Goal: Task Accomplishment & Management: Use online tool/utility

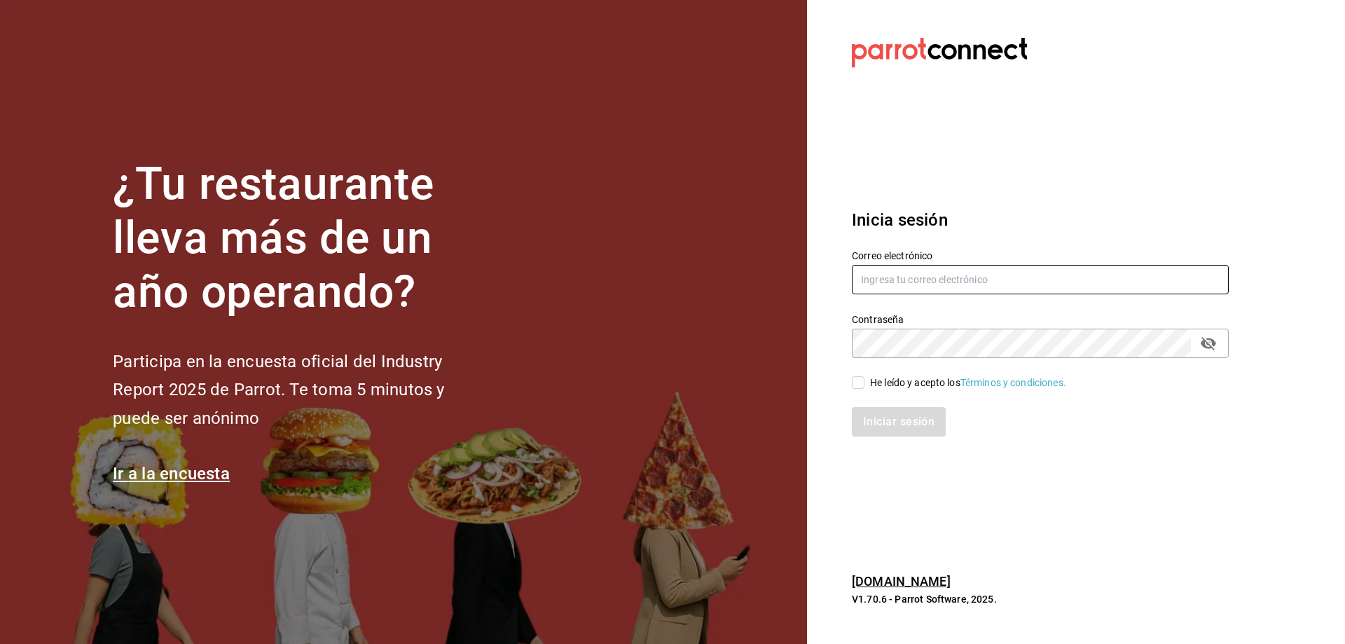
type input "cafecacao@tec.com"
click at [930, 378] on div "He leído y acepto los Términos y condiciones." at bounding box center [968, 383] width 196 height 15
click at [865, 378] on input "He leído y acepto los Términos y condiciones." at bounding box center [858, 382] width 13 height 13
checkbox input "true"
click at [923, 412] on button "Iniciar sesión" at bounding box center [899, 421] width 95 height 29
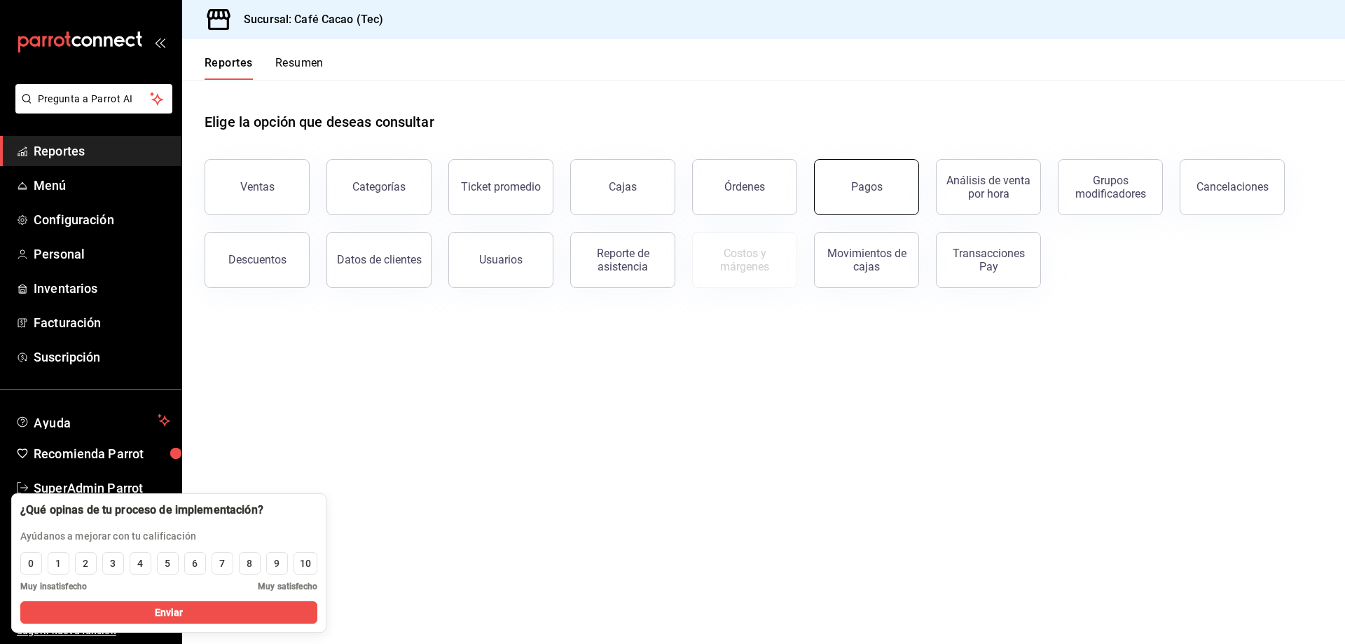
click at [818, 199] on div "Pagos" at bounding box center [858, 178] width 122 height 73
click at [818, 197] on div "Pagos" at bounding box center [858, 178] width 122 height 73
click at [848, 196] on button "Pagos" at bounding box center [866, 187] width 105 height 56
click at [848, 196] on html "Pregunta a Parrot AI Reportes Menú Configuración Personal Inventarios Facturaci…" at bounding box center [672, 322] width 1345 height 644
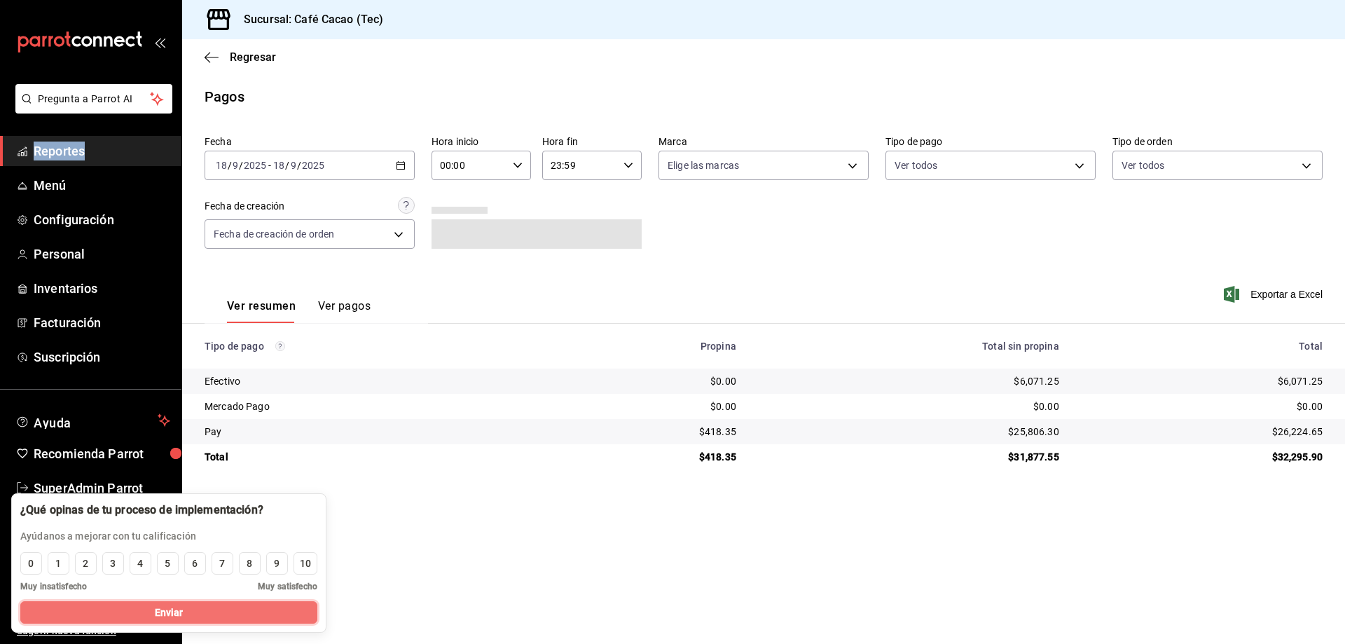
click at [289, 613] on button "Enviar" at bounding box center [168, 612] width 297 height 22
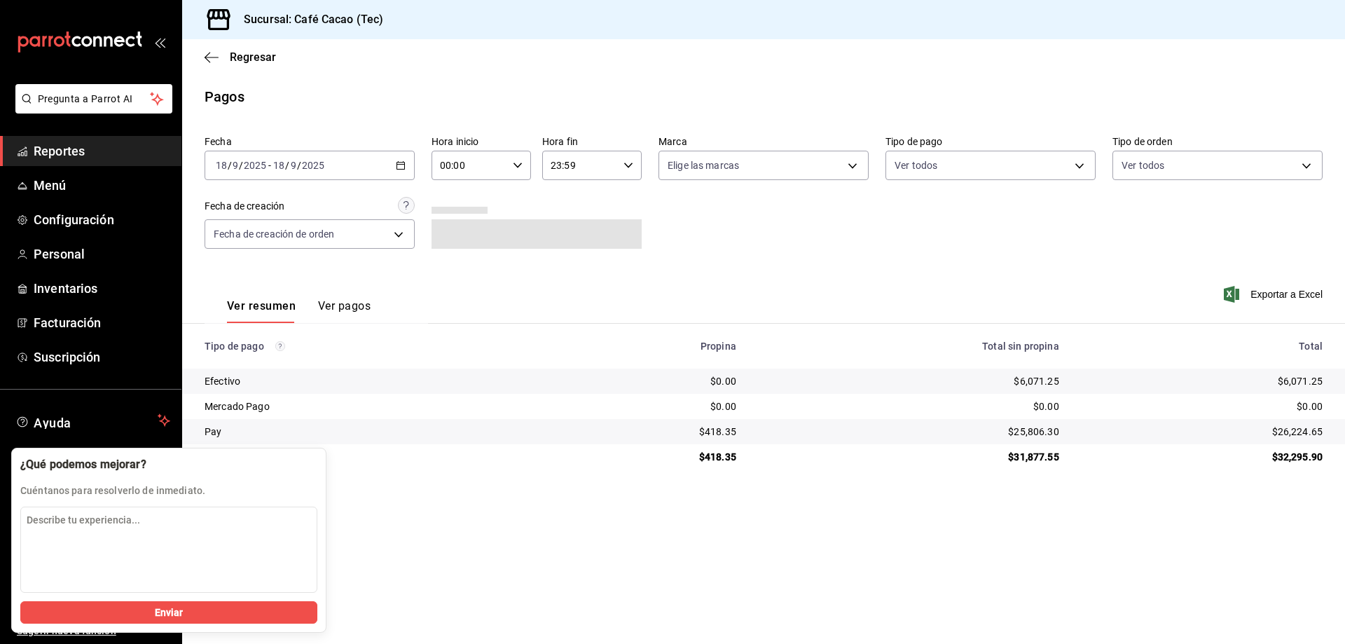
click at [406, 161] on div "[DATE] [DATE] - [DATE] [DATE]" at bounding box center [310, 165] width 210 height 29
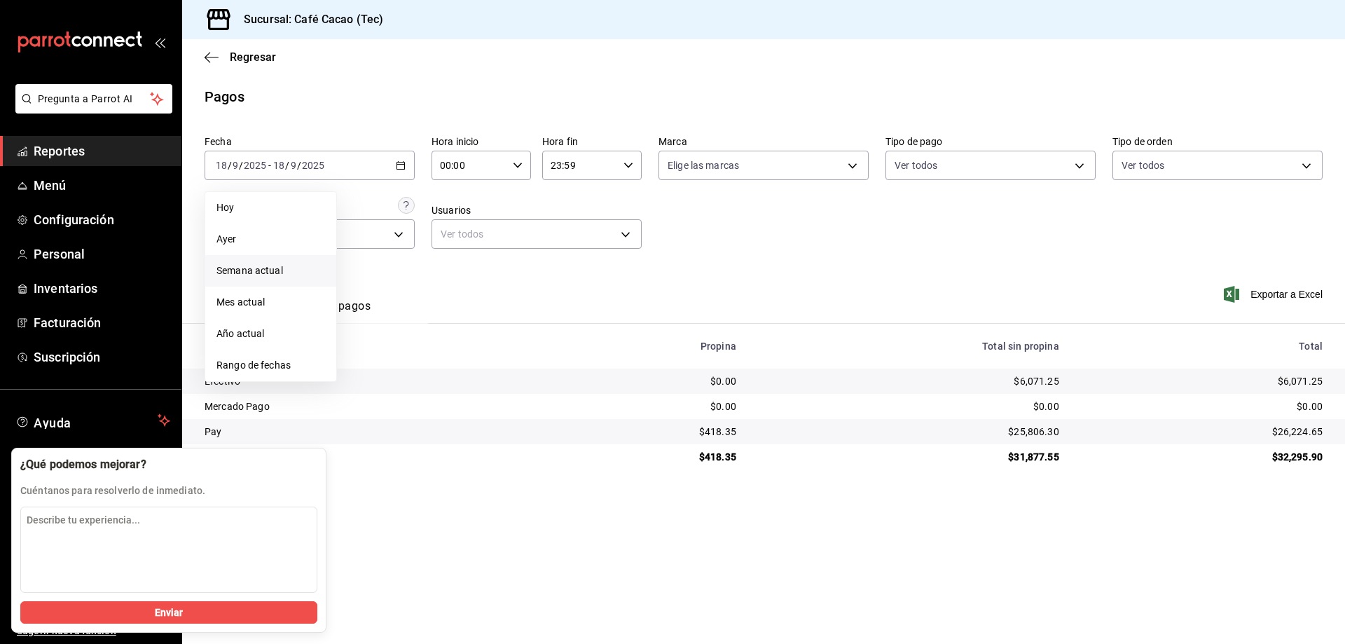
click at [294, 283] on li "Semana actual" at bounding box center [270, 271] width 131 height 32
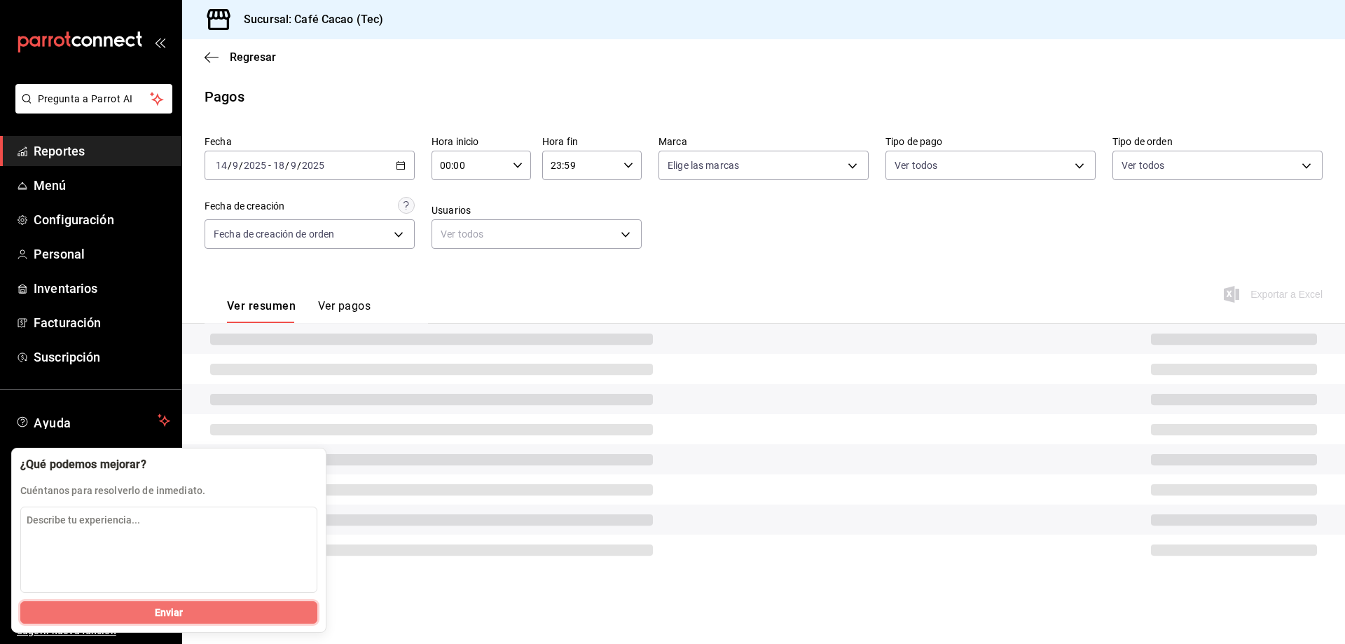
click at [270, 621] on button "Enviar" at bounding box center [168, 612] width 297 height 22
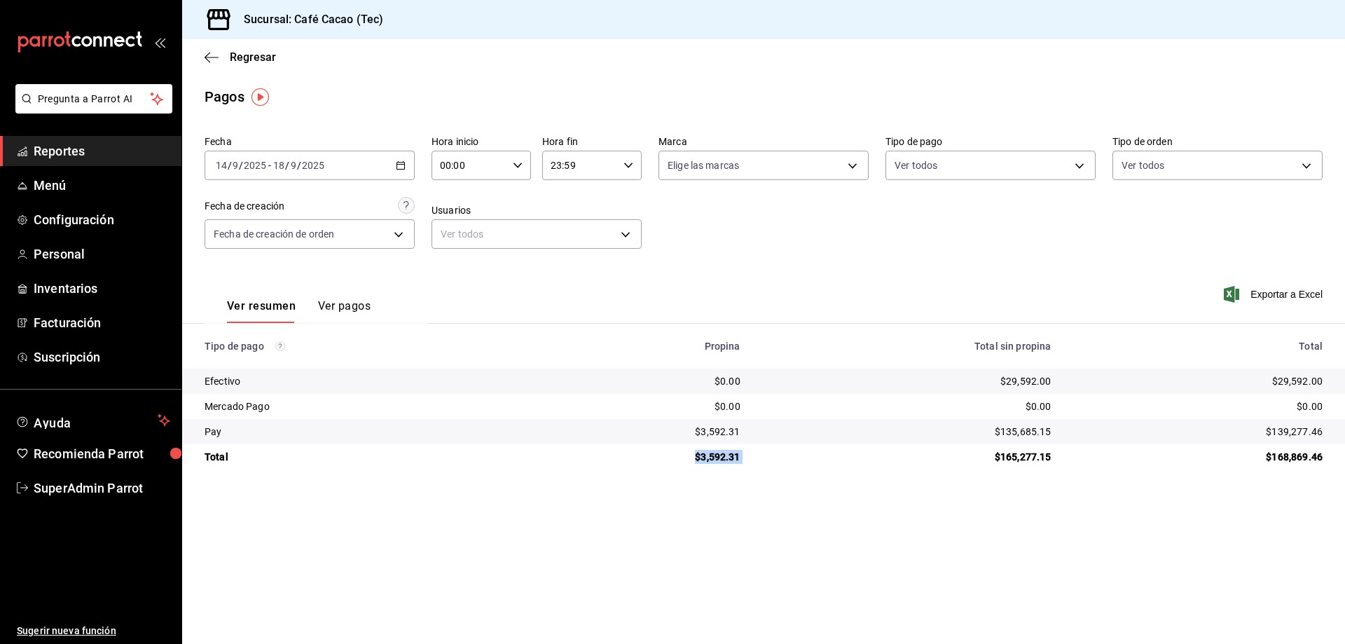
drag, startPoint x: 692, startPoint y: 460, endPoint x: 787, endPoint y: 457, distance: 95.3
click at [787, 457] on tr "Total $3,592.31 $165,277.15 $168,869.46" at bounding box center [763, 456] width 1163 height 25
click at [97, 166] on ul "Reportes Menú Configuración Personal Inventarios Facturación Suscripción" at bounding box center [90, 254] width 181 height 236
click at [95, 155] on span "Reportes" at bounding box center [102, 151] width 137 height 19
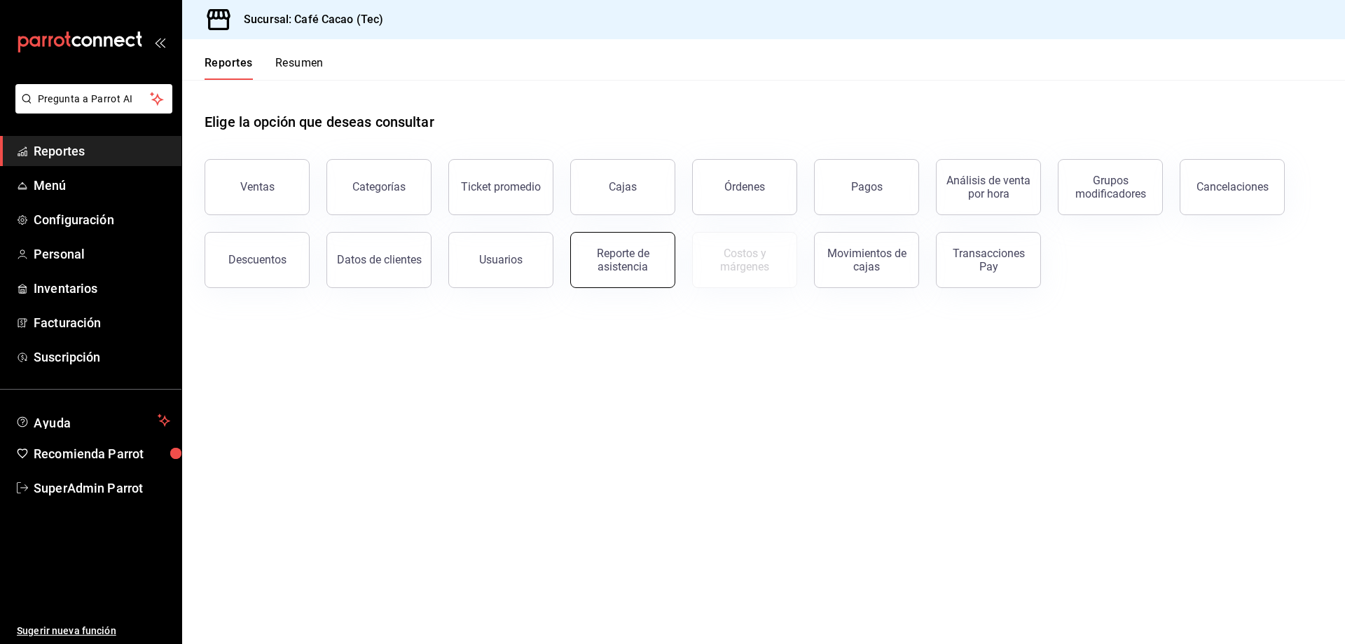
click at [593, 266] on div "Reporte de asistencia" at bounding box center [622, 260] width 87 height 27
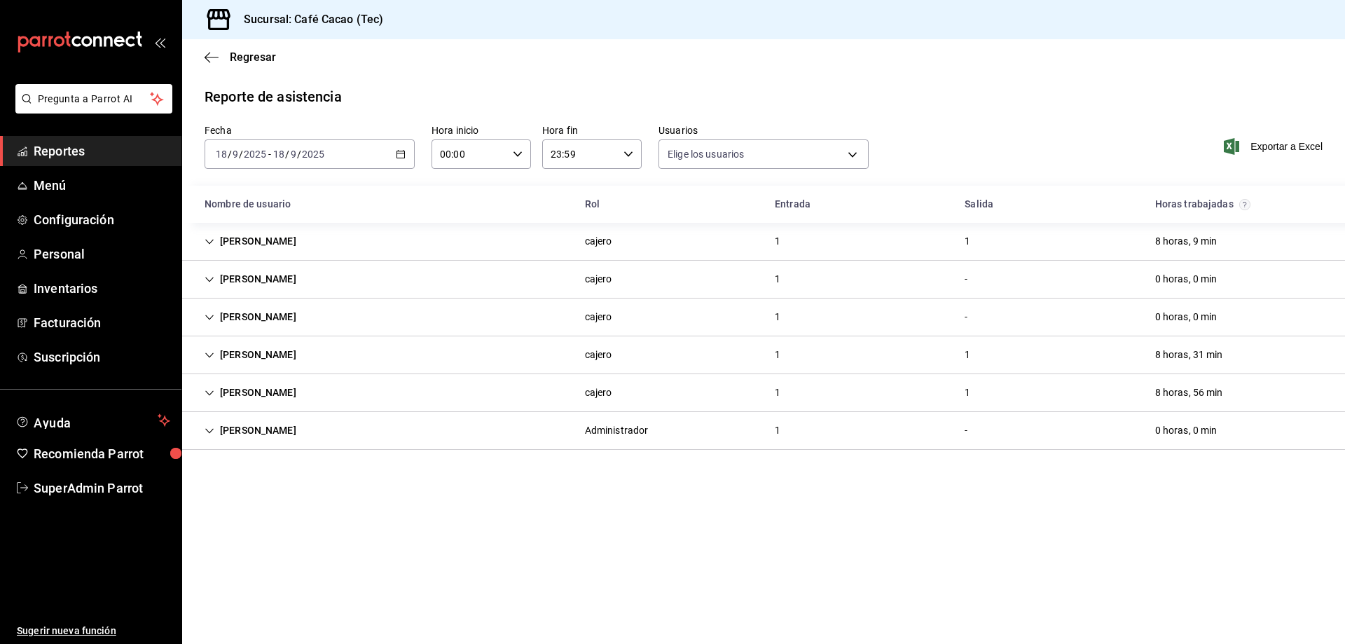
type input "fd85fdc3-8cef-4c43-ab17-63d8ff814602,63ce1139-0b14-4934-8aa9-3b312f4dd18c,34213…"
click at [405, 151] on \(Stroke\) "button" at bounding box center [401, 155] width 8 height 8
click at [304, 272] on li "Semana actual" at bounding box center [270, 260] width 131 height 32
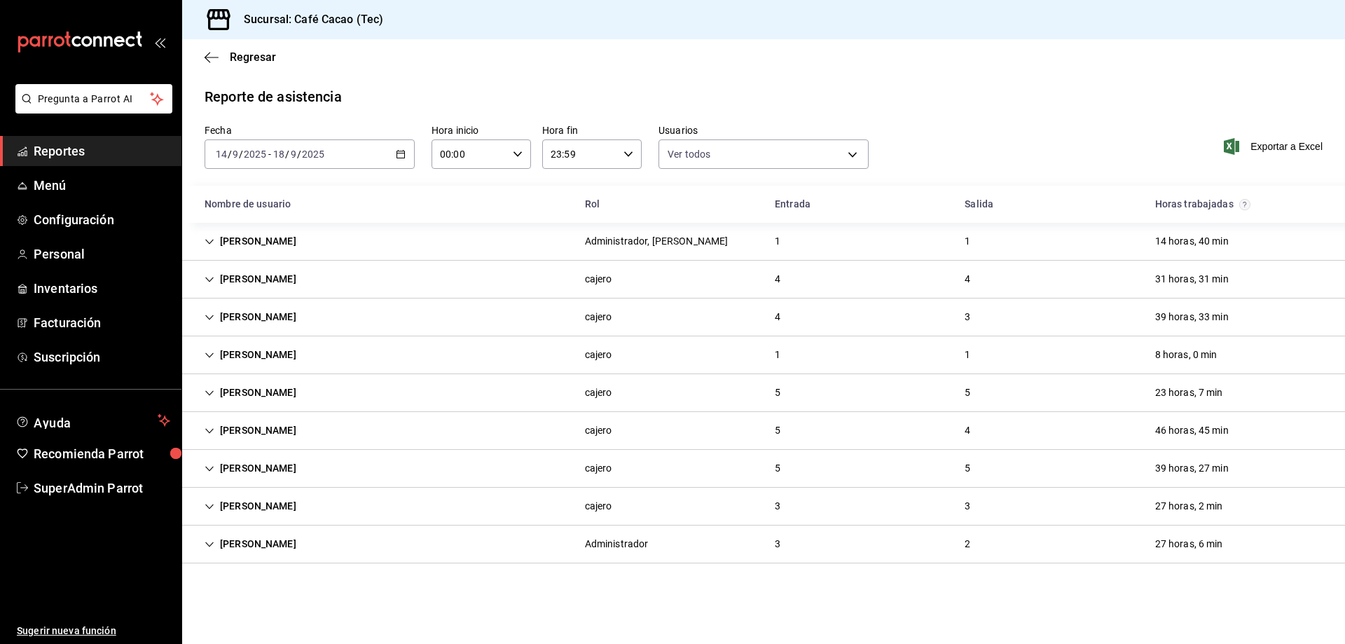
click at [310, 237] on div "[PERSON_NAME] Administrador, [PERSON_NAME] 1 1 14 horas, 40 min" at bounding box center [763, 242] width 1163 height 38
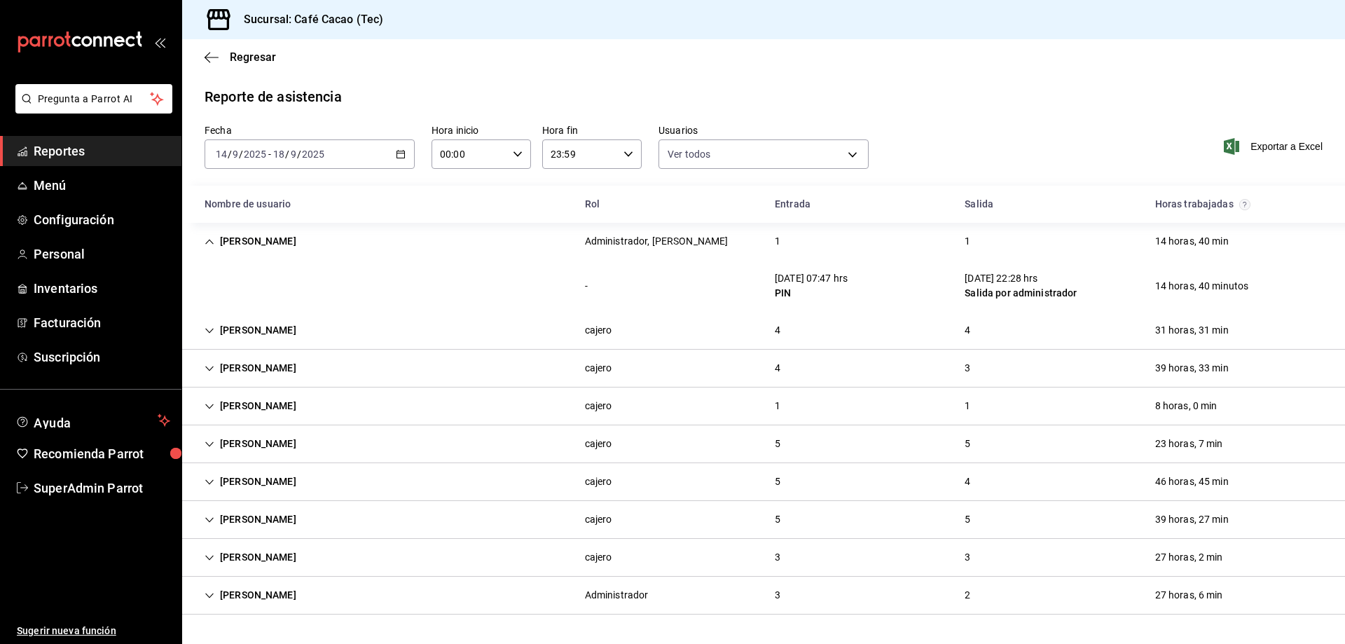
click at [266, 238] on div "[PERSON_NAME]" at bounding box center [250, 241] width 114 height 26
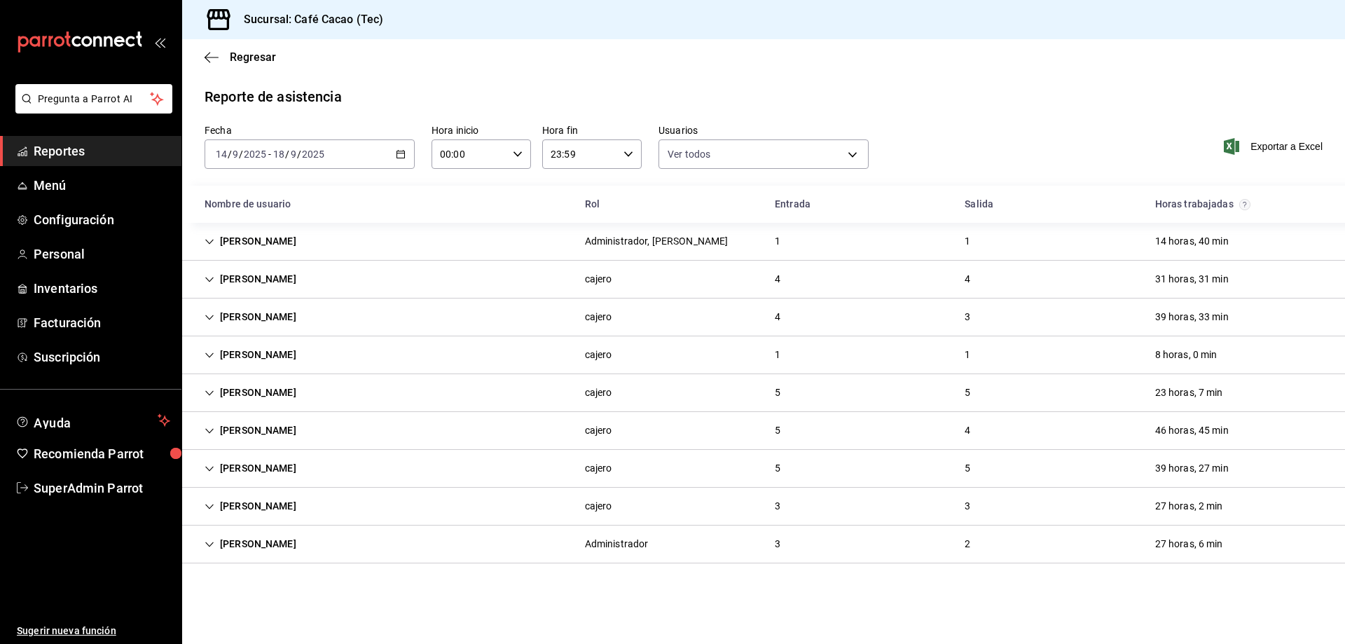
click at [278, 282] on div "[PERSON_NAME]" at bounding box center [250, 279] width 114 height 26
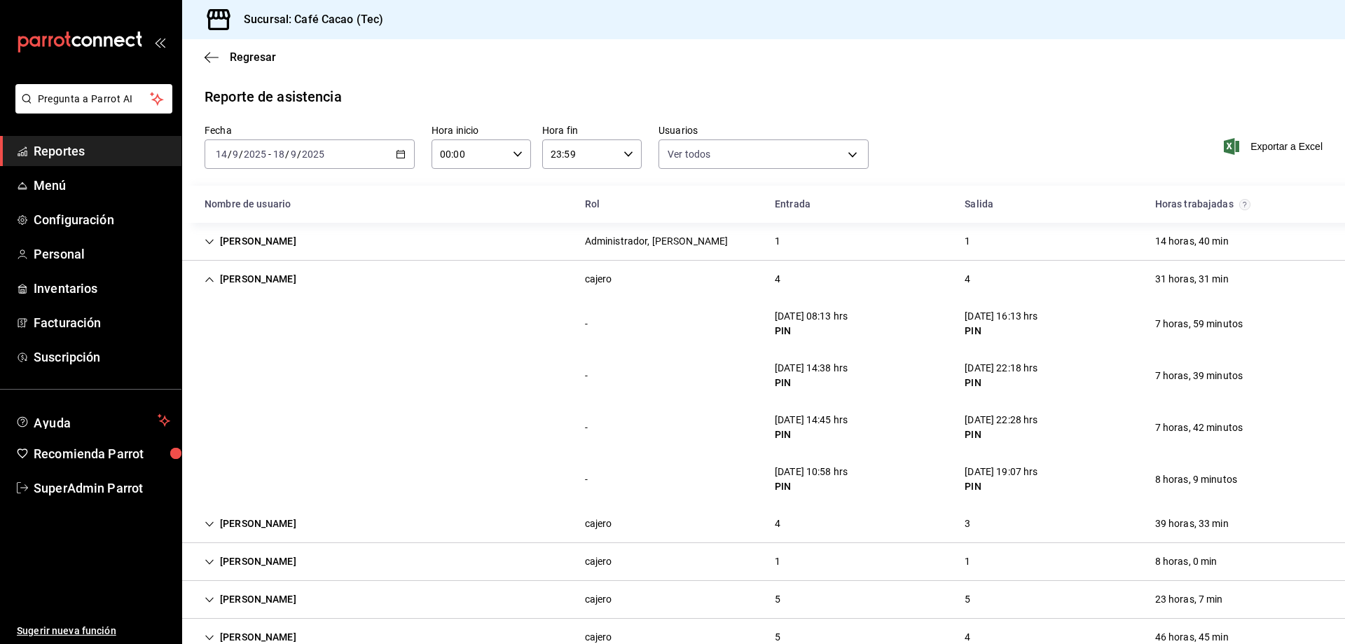
click at [275, 277] on div "[PERSON_NAME]" at bounding box center [250, 279] width 114 height 26
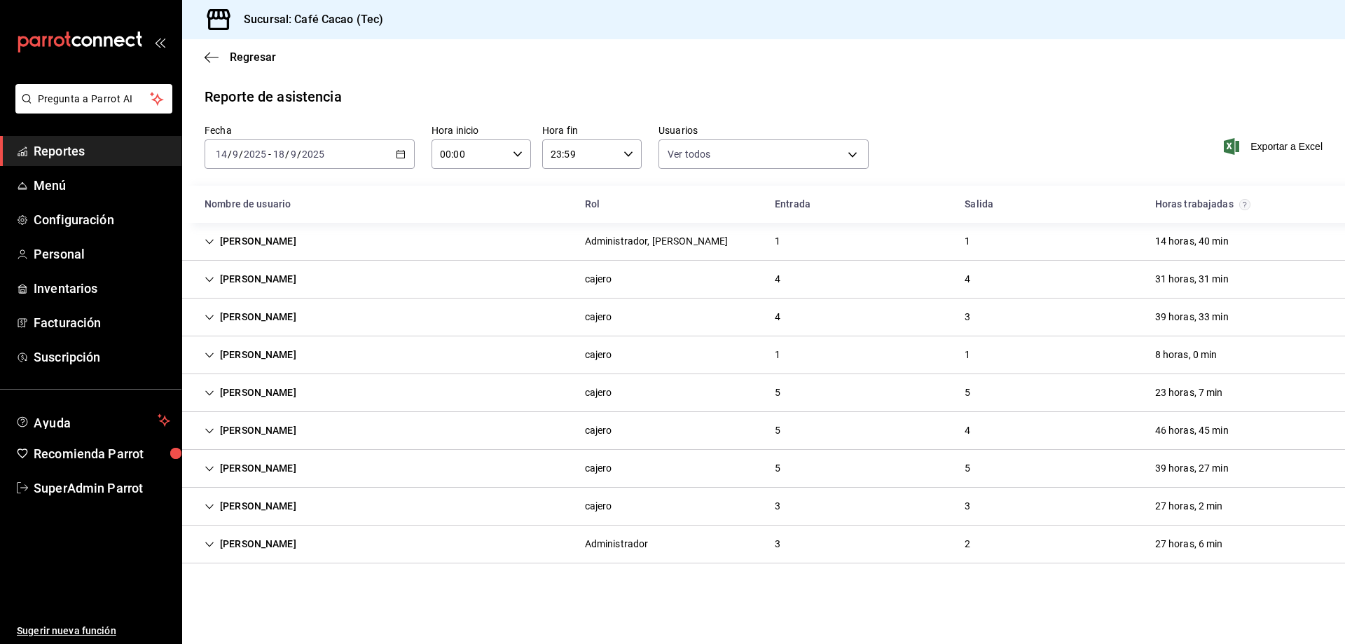
click at [260, 321] on div "[PERSON_NAME]" at bounding box center [250, 317] width 114 height 26
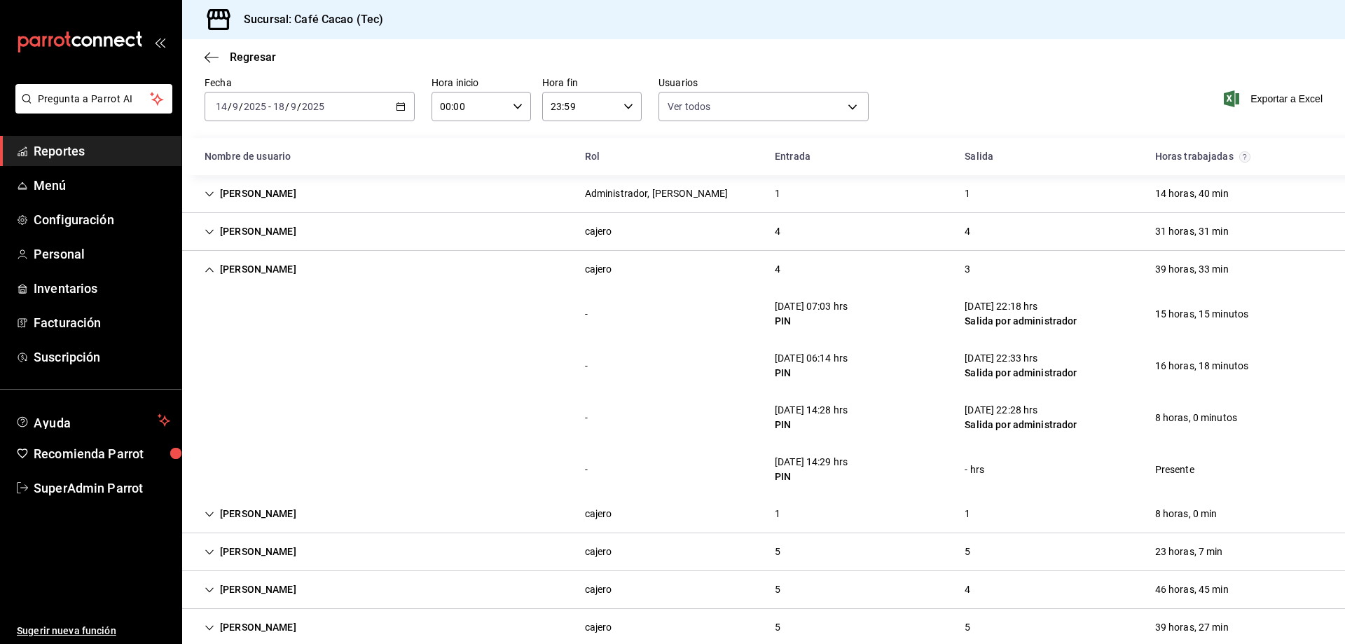
scroll to position [70, 0]
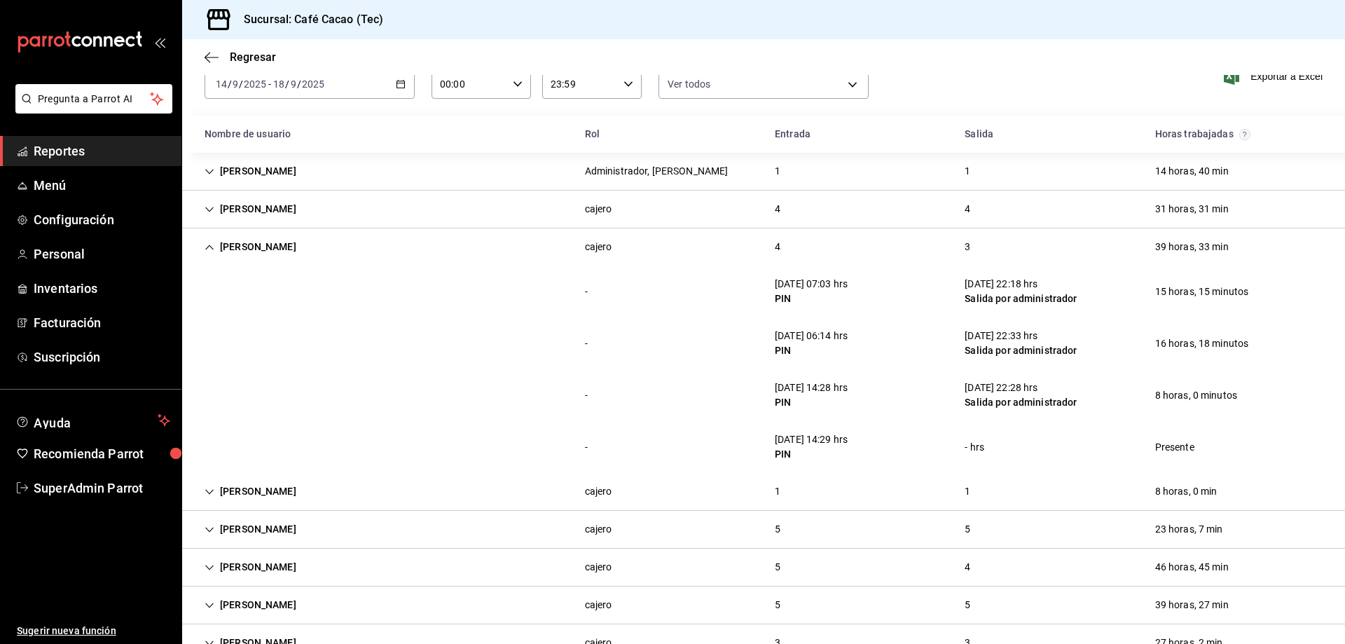
click at [249, 253] on div "[PERSON_NAME]" at bounding box center [250, 247] width 114 height 26
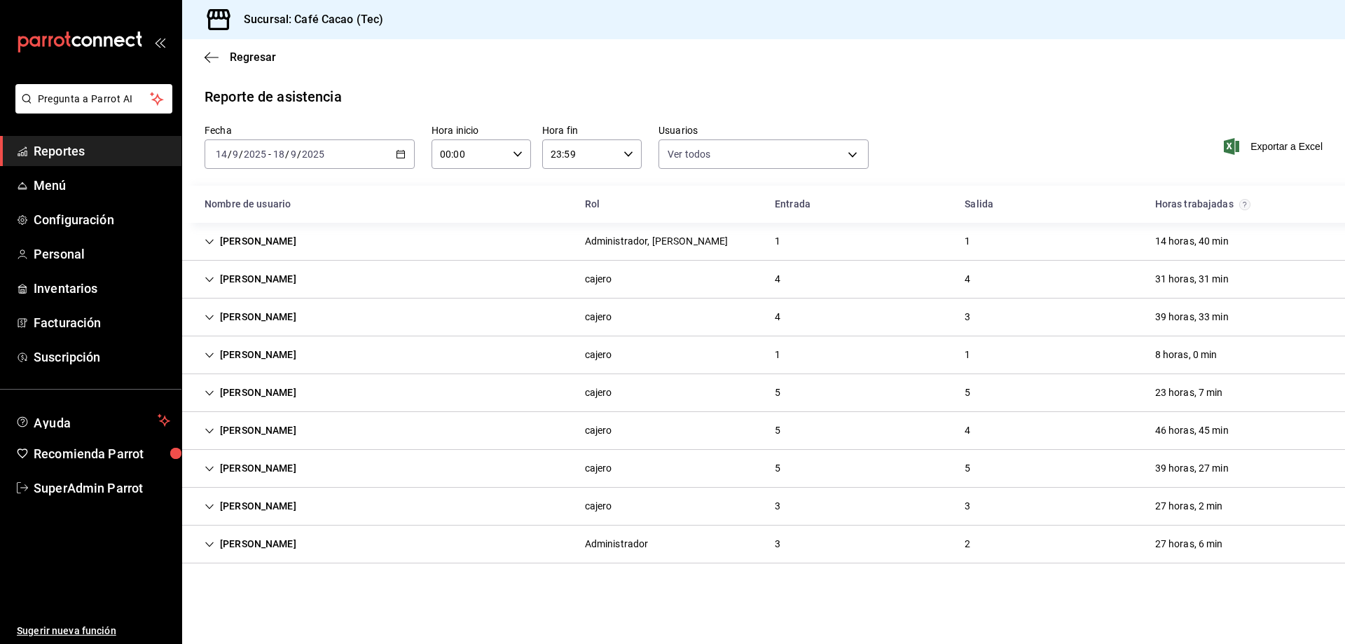
scroll to position [0, 0]
click at [294, 342] on div "[PERSON_NAME]" at bounding box center [250, 355] width 114 height 26
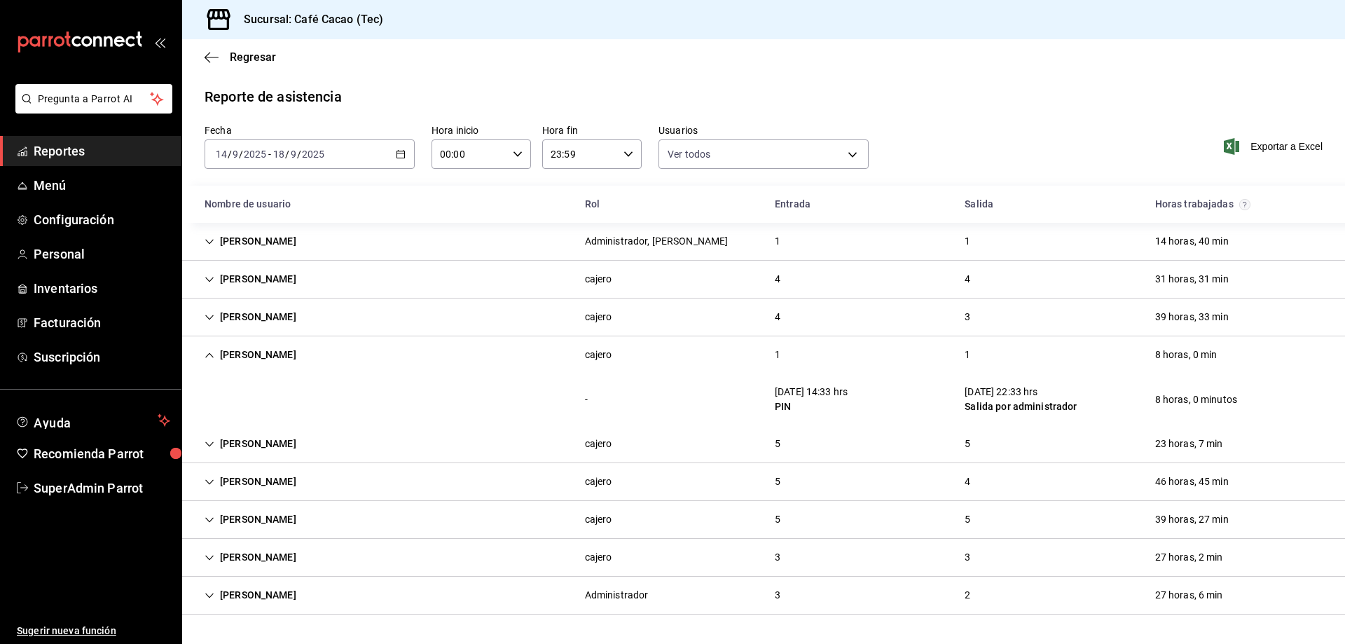
click at [284, 446] on div "[PERSON_NAME]" at bounding box center [250, 444] width 114 height 26
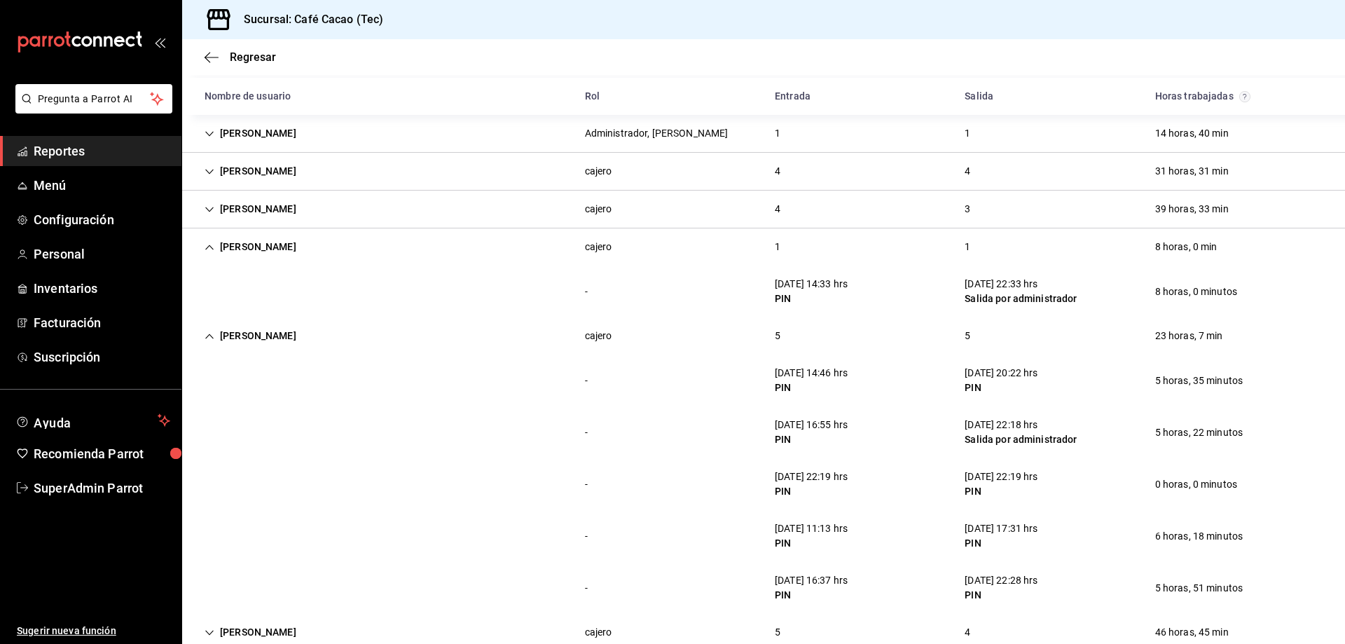
scroll to position [140, 0]
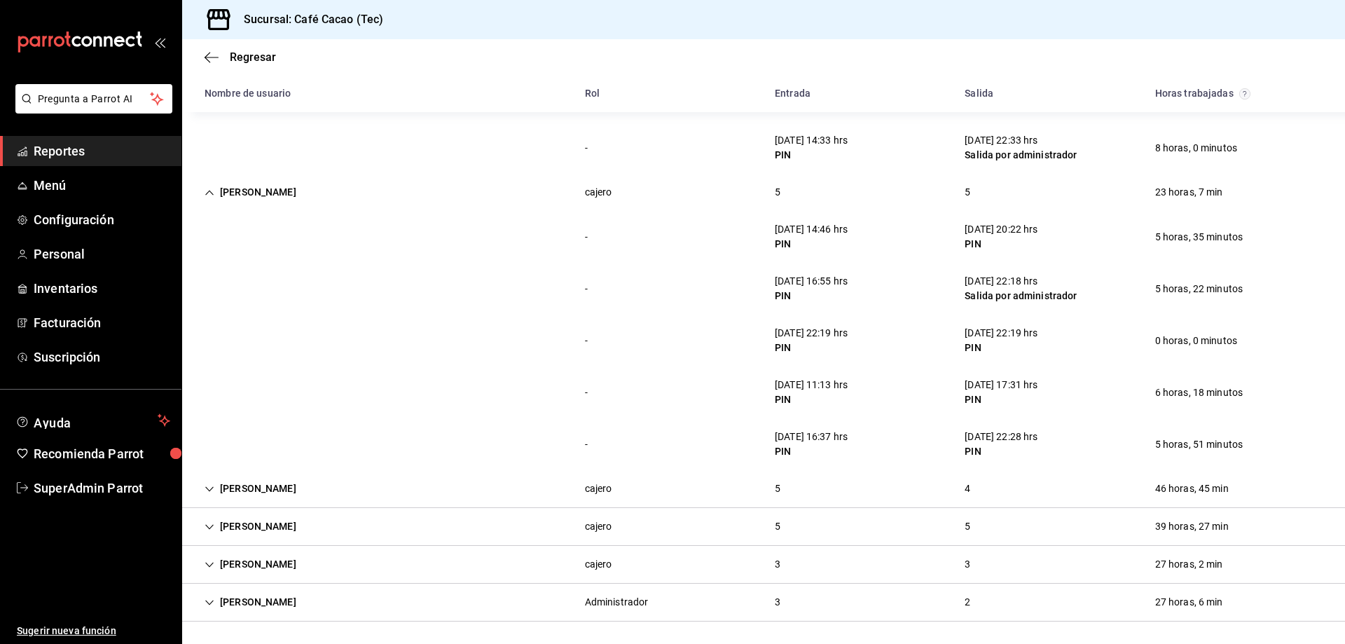
click at [229, 474] on div "[PERSON_NAME] 5 4 46 horas, 45 min" at bounding box center [763, 489] width 1163 height 38
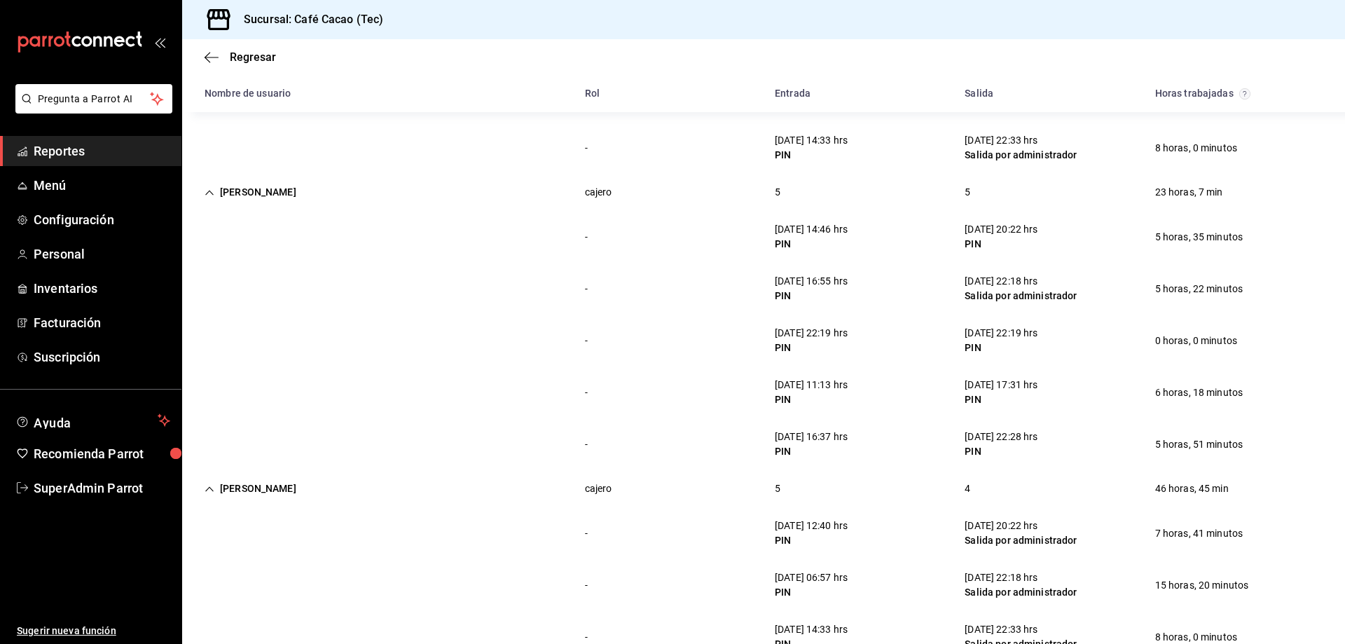
click at [250, 191] on div "[PERSON_NAME]" at bounding box center [250, 192] width 114 height 26
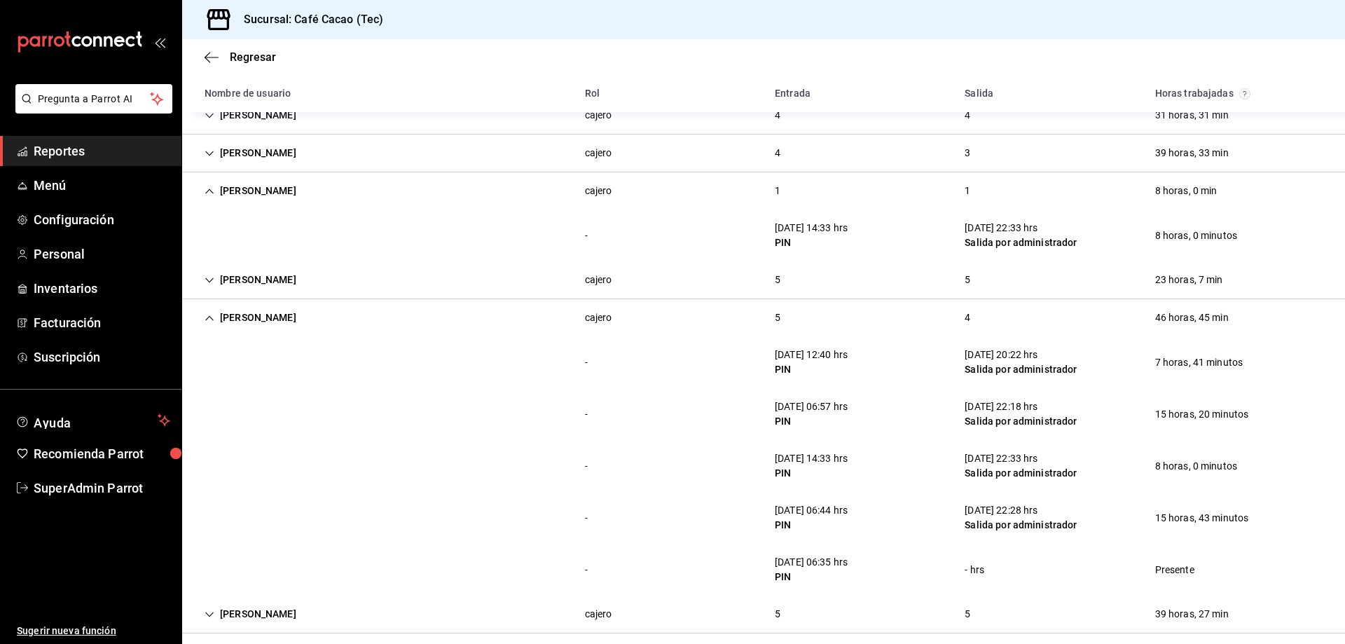
scroll to position [41, 0]
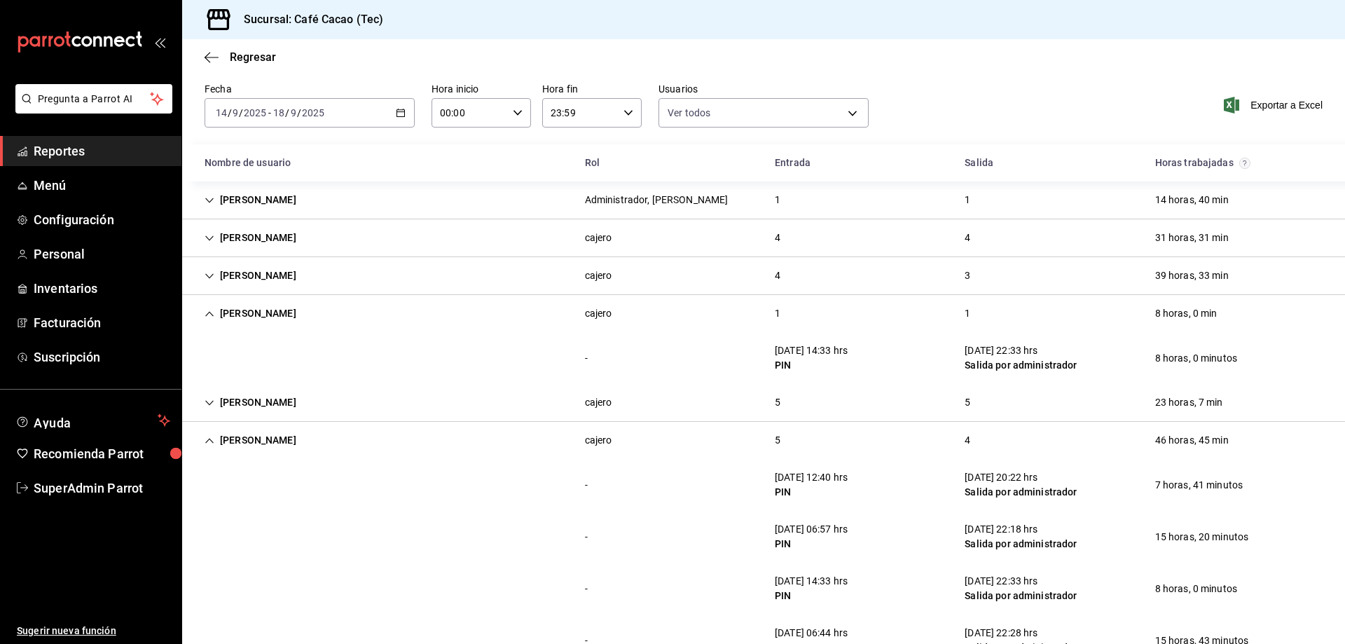
click at [249, 298] on div "[PERSON_NAME] 1 1 8 horas, 0 min" at bounding box center [763, 313] width 1163 height 37
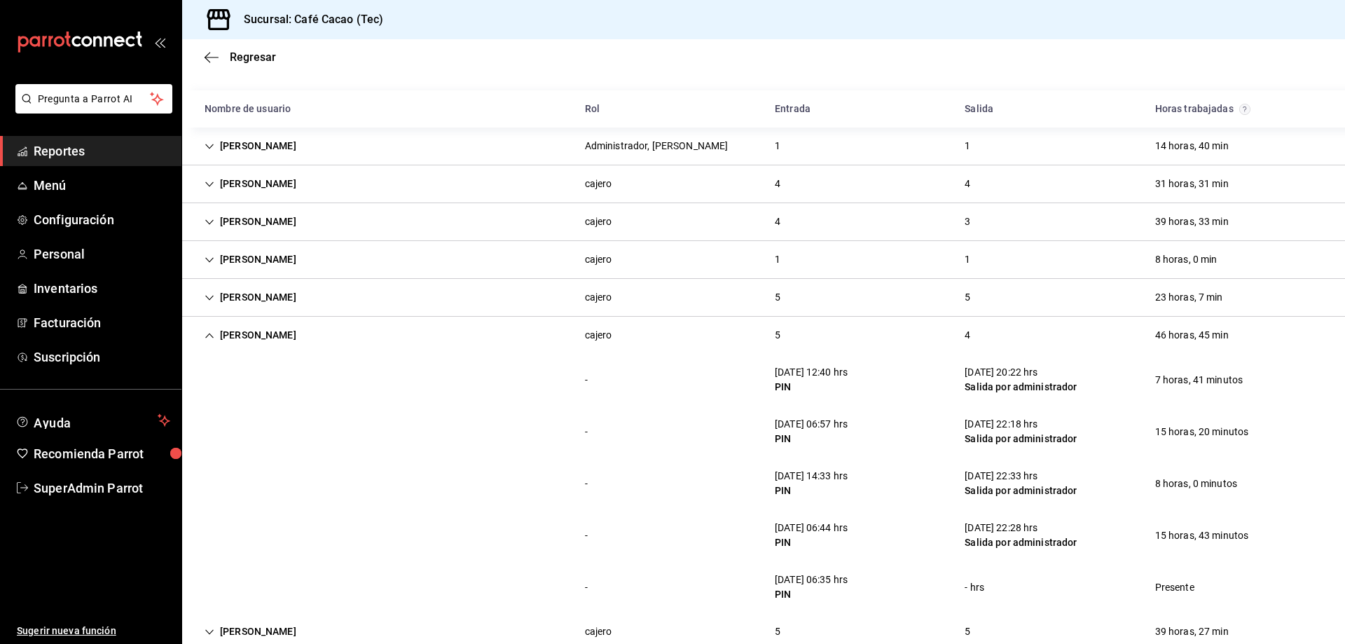
scroll to position [181, 0]
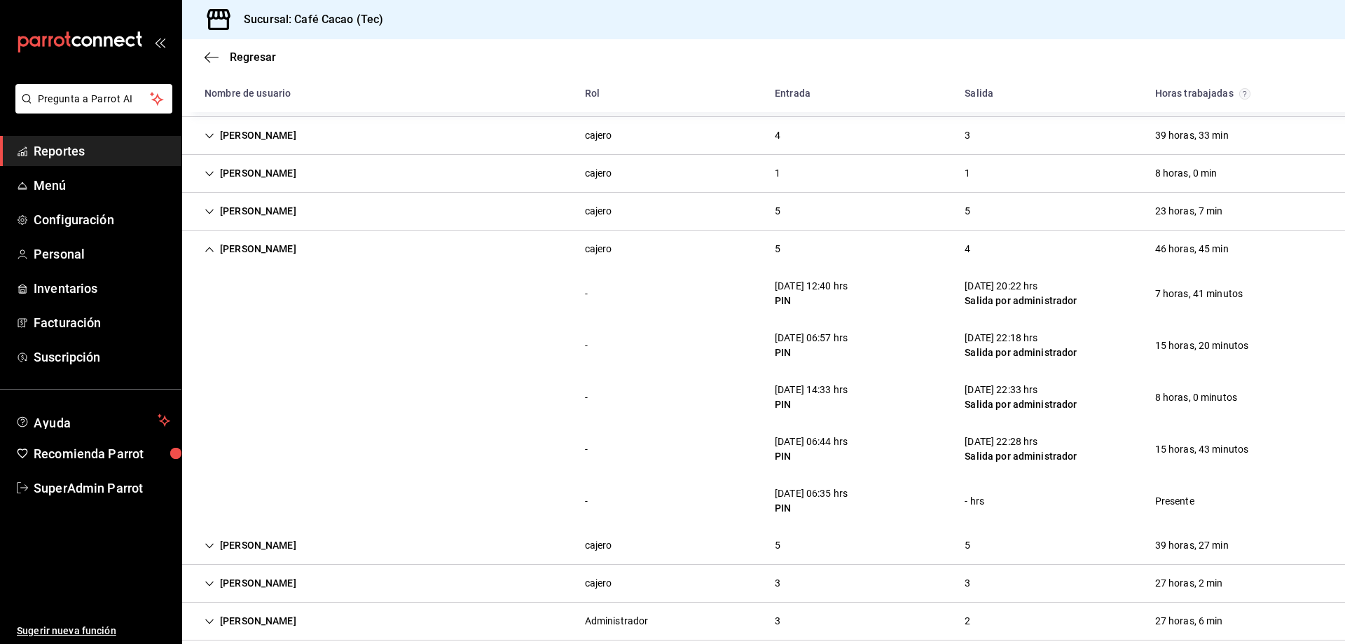
click at [291, 245] on div "[PERSON_NAME]" at bounding box center [250, 249] width 114 height 26
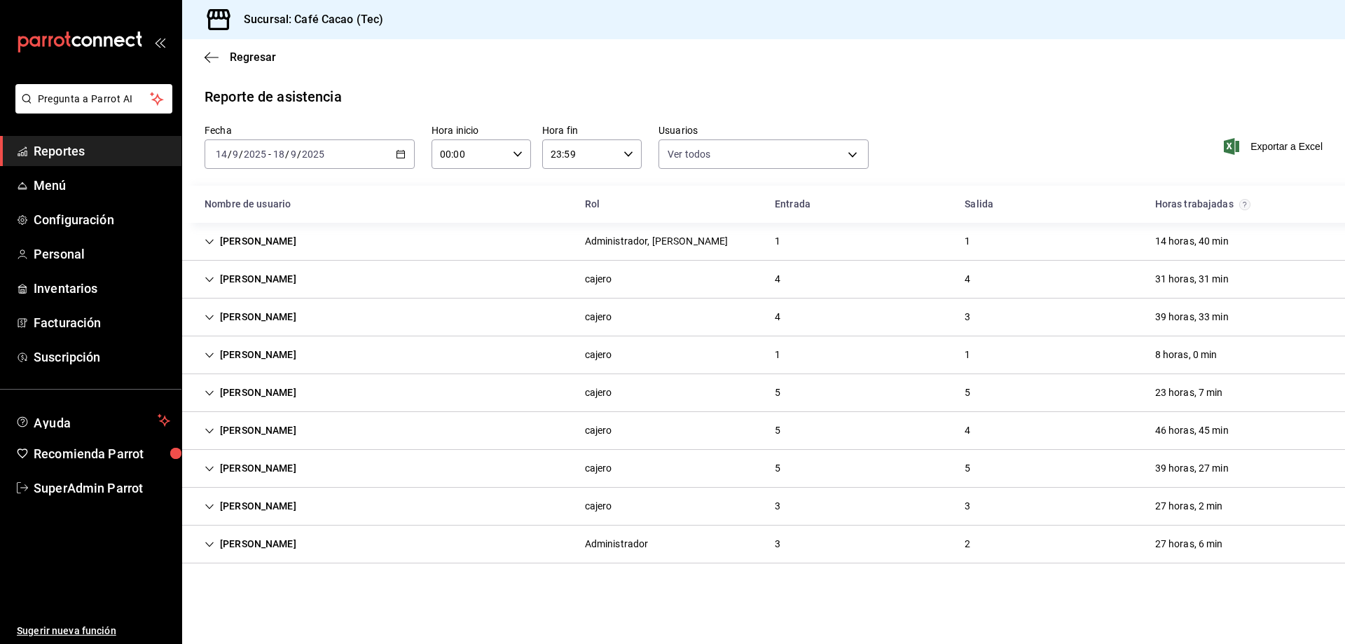
scroll to position [0, 0]
click at [291, 474] on div "[PERSON_NAME]" at bounding box center [250, 468] width 114 height 26
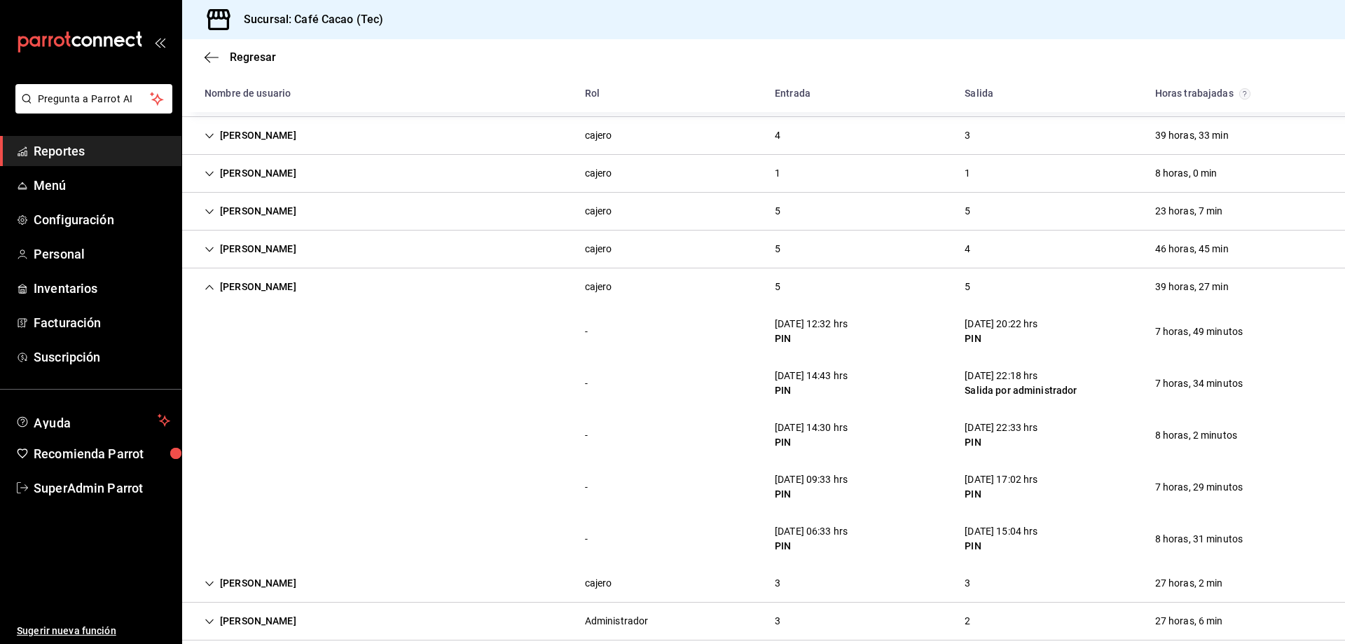
scroll to position [200, 0]
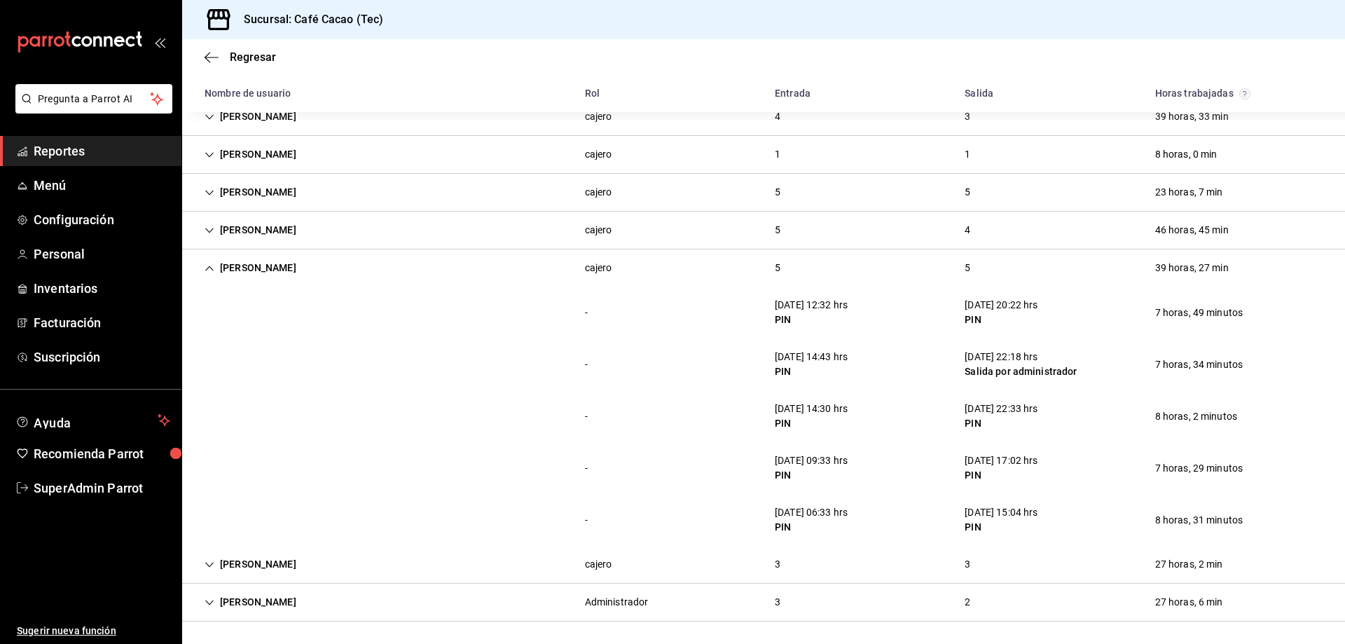
click at [836, 455] on div "[DATE] 09:33 hrs" at bounding box center [811, 460] width 73 height 15
drag, startPoint x: 808, startPoint y: 459, endPoint x: 965, endPoint y: 463, distance: 157.0
click at [965, 463] on div "- [DATE] 09:33 hrs PIN [DATE] 17:02 hrs PIN 7 horas, 29 minutos" at bounding box center [763, 468] width 1163 height 52
click at [909, 463] on div "- [DATE] 09:33 hrs PIN [DATE] 17:02 hrs PIN 7 horas, 29 minutos" at bounding box center [763, 468] width 1163 height 52
click at [263, 273] on div "[PERSON_NAME]" at bounding box center [250, 268] width 114 height 26
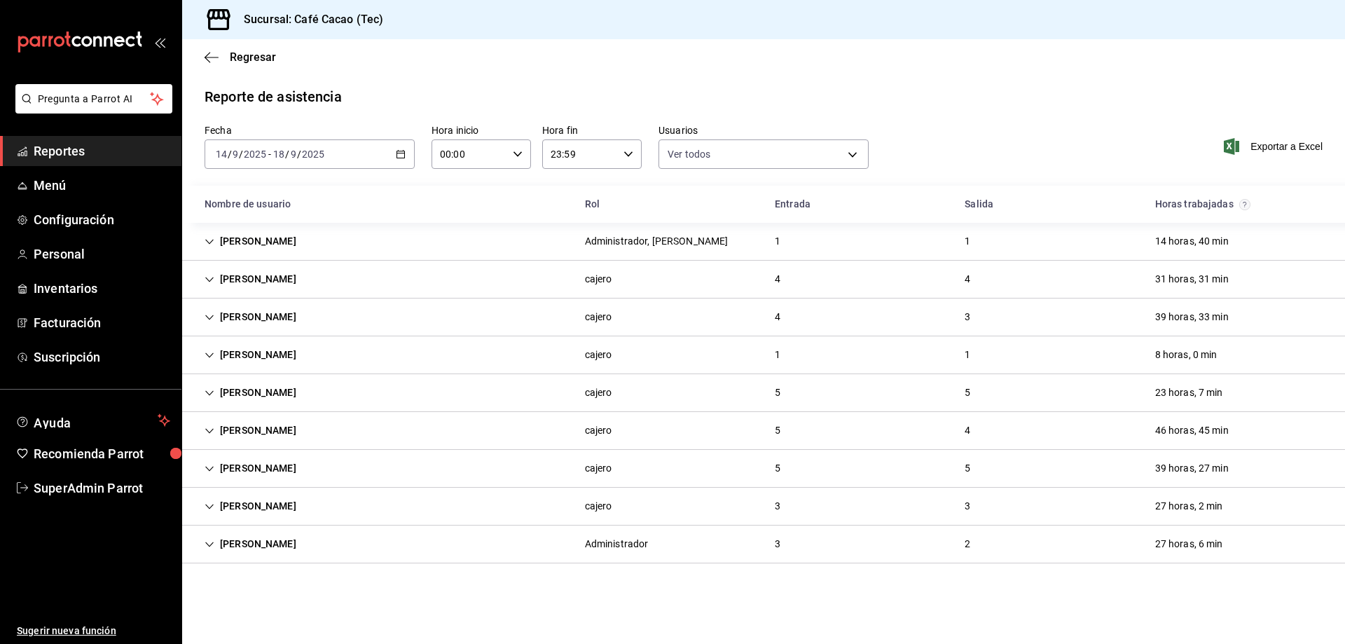
scroll to position [0, 0]
click at [239, 503] on div "[PERSON_NAME]" at bounding box center [250, 506] width 114 height 26
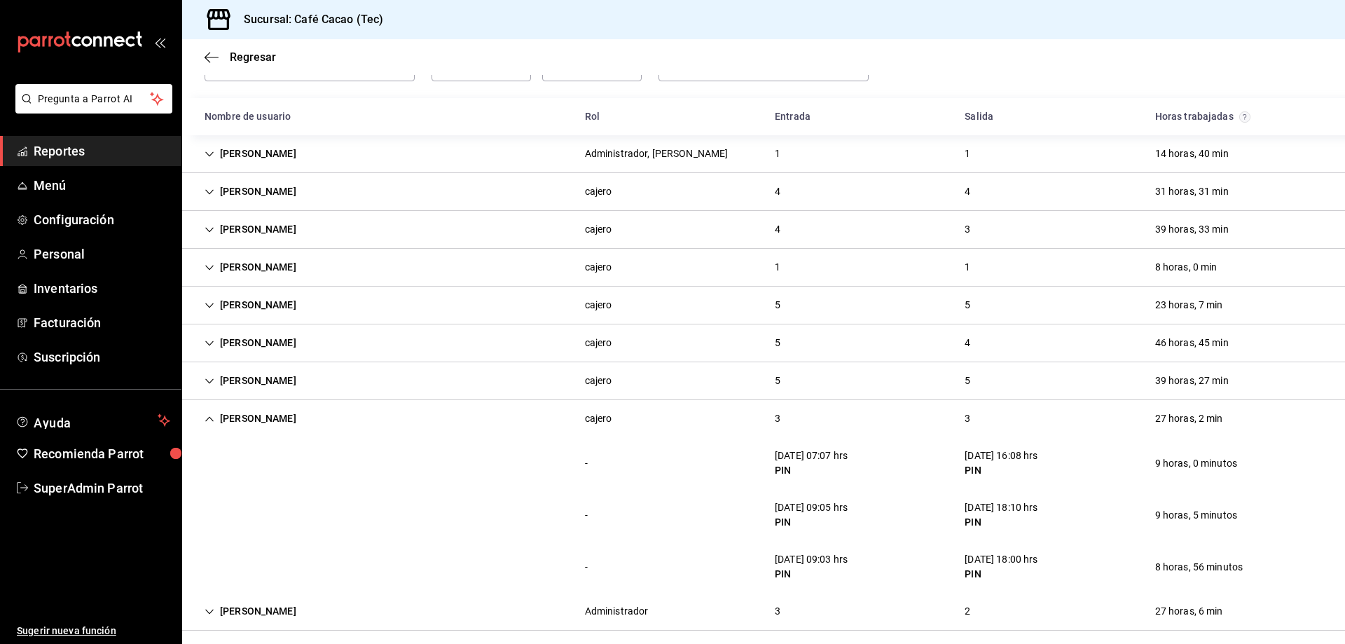
scroll to position [97, 0]
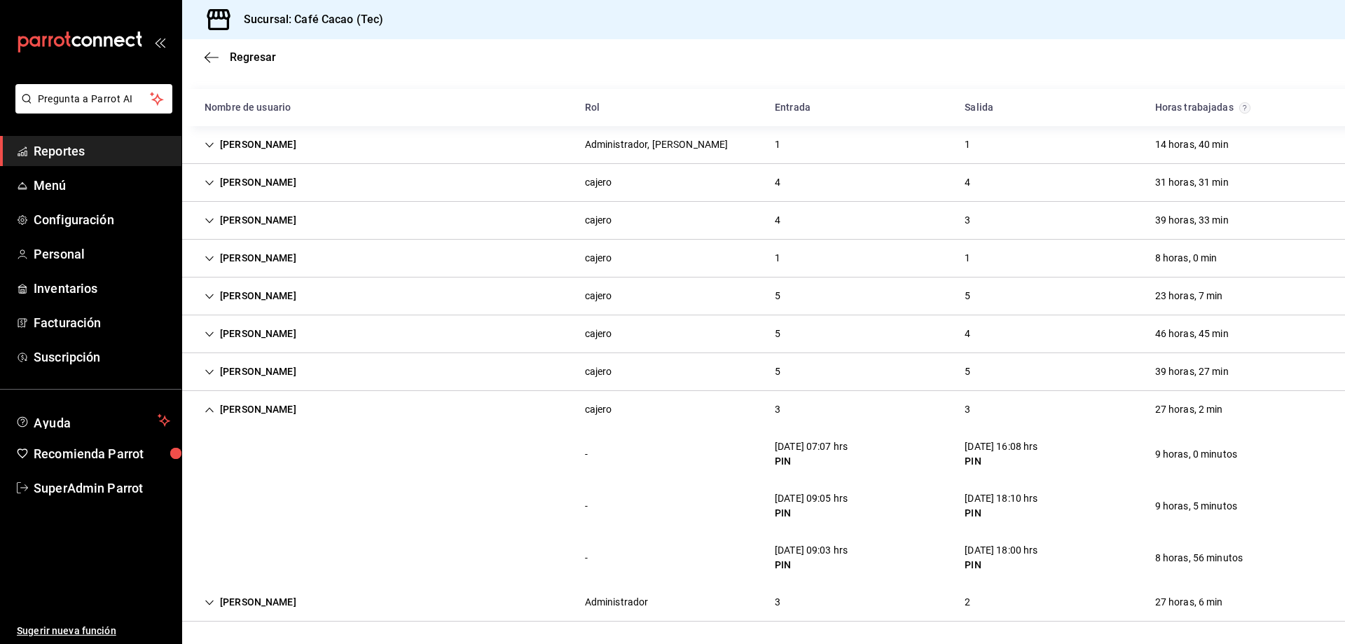
click at [245, 413] on div "[PERSON_NAME]" at bounding box center [250, 410] width 114 height 26
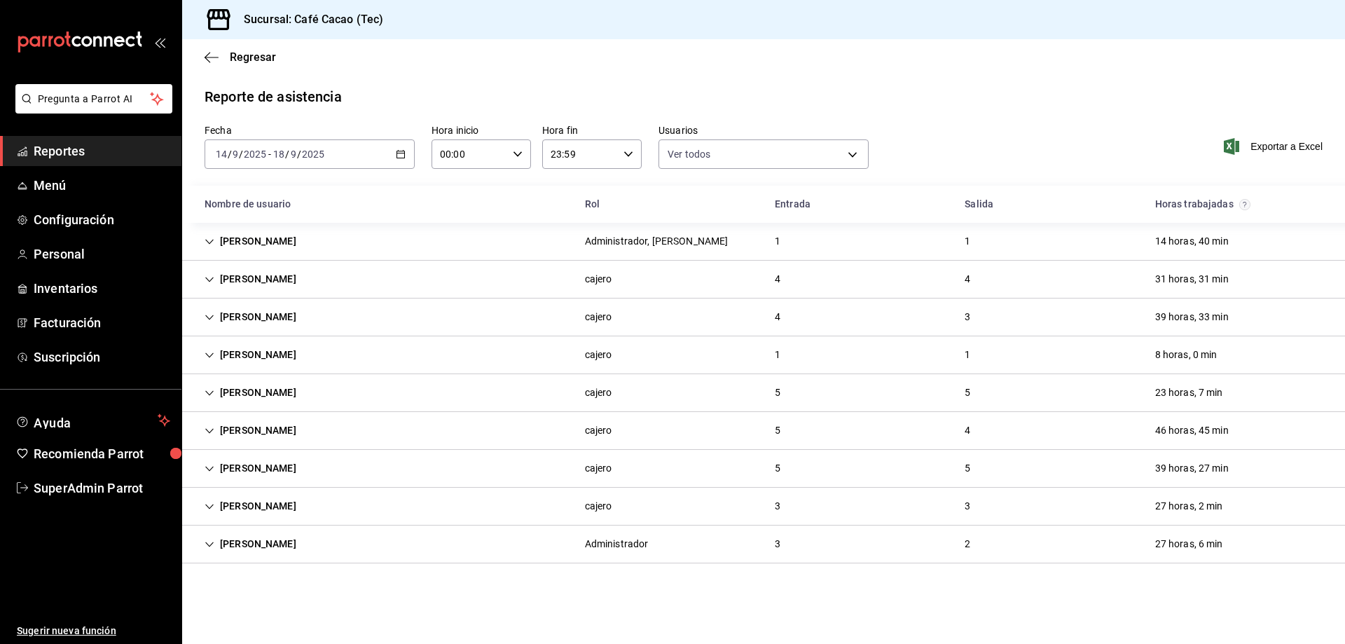
scroll to position [0, 0]
click at [259, 539] on div "[PERSON_NAME]" at bounding box center [250, 544] width 114 height 26
